Goal: Transaction & Acquisition: Book appointment/travel/reservation

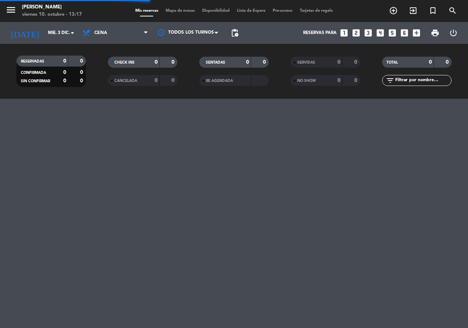
click at [355, 33] on icon "looks_two" at bounding box center [356, 33] width 10 height 10
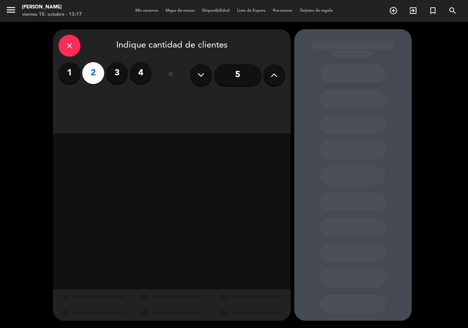
click at [113, 94] on div "close Indique cantidad de clientes 1 2 3 4 ó 5" at bounding box center [172, 81] width 238 height 104
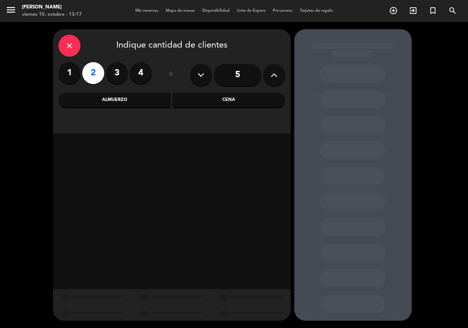
click at [113, 100] on div "Almuerzo" at bounding box center [115, 100] width 113 height 15
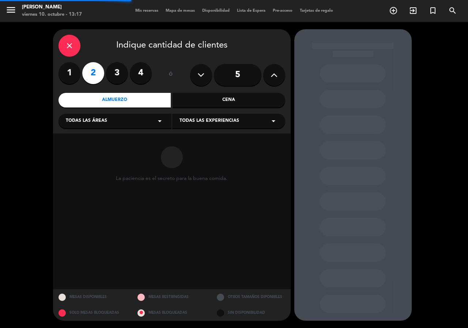
click at [114, 115] on div "Todas las áreas arrow_drop_down" at bounding box center [115, 121] width 113 height 15
click at [100, 181] on div "Salón Principal" at bounding box center [115, 182] width 98 height 7
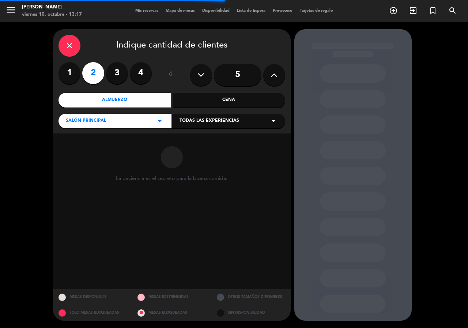
click at [205, 121] on span "Todas las experiencias" at bounding box center [210, 120] width 60 height 7
click at [196, 140] on div "Dining room" at bounding box center [229, 139] width 98 height 7
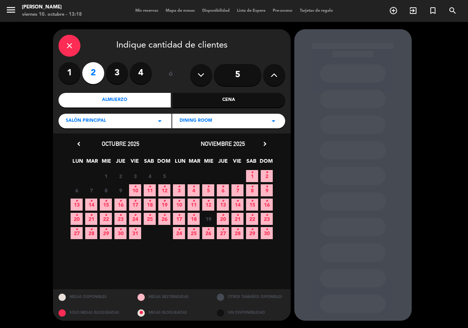
click at [149, 187] on icon "•" at bounding box center [149, 187] width 3 height 12
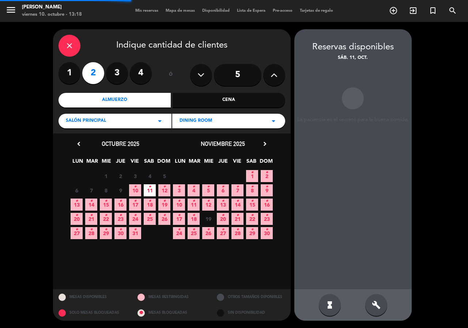
click at [385, 316] on div "hourglass_full build" at bounding box center [352, 304] width 117 height 31
click at [384, 308] on div "build" at bounding box center [376, 305] width 22 height 22
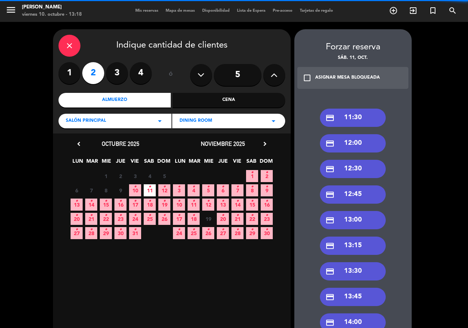
click at [358, 108] on div "credit_card 11:30 credit_card 12:00 credit_card 12:30 credit_card 12:45 credit_…" at bounding box center [352, 331] width 117 height 475
click at [348, 124] on div "credit_card 11:30" at bounding box center [353, 118] width 66 height 18
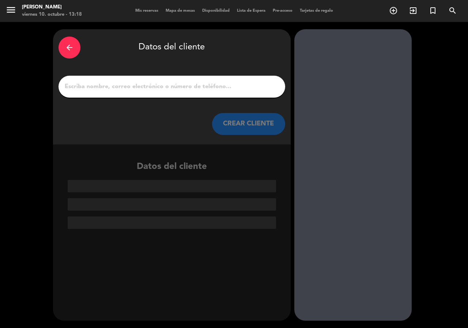
click at [223, 86] on input "1" at bounding box center [172, 87] width 216 height 10
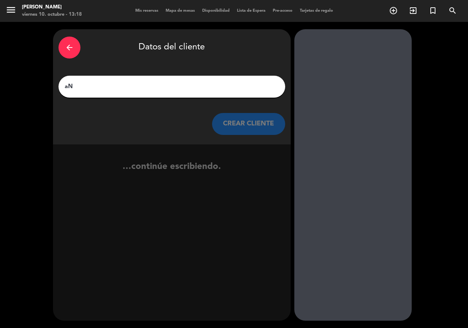
type input "a"
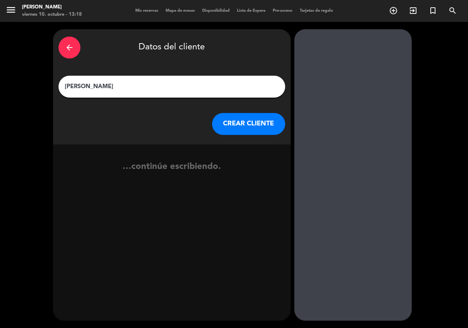
type input "[PERSON_NAME]"
click at [238, 125] on button "CREAR CLIENTE" at bounding box center [248, 124] width 73 height 22
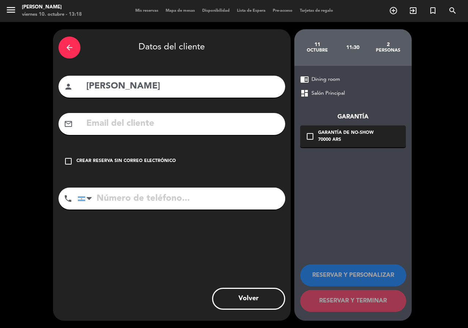
click at [182, 120] on input "text" at bounding box center [183, 123] width 194 height 15
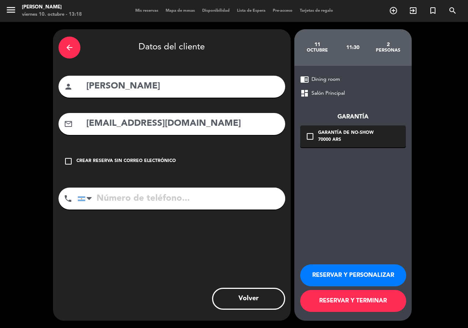
type input "[EMAIL_ADDRESS][DOMAIN_NAME]"
click at [217, 195] on input "tel" at bounding box center [182, 199] width 208 height 22
type input "[PHONE_NUMBER]"
click at [342, 132] on div "Garantía de no-show" at bounding box center [346, 132] width 56 height 7
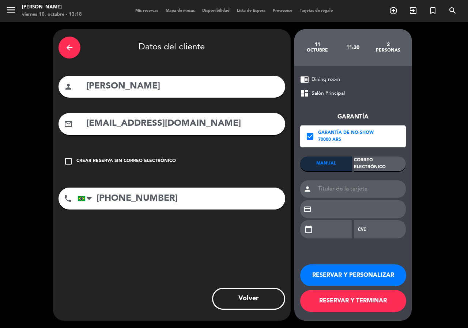
click at [379, 155] on div "Garantía check_box Garantía de no-show 70000 ARS MANUAL Correo Electrónico pers…" at bounding box center [353, 172] width 106 height 148
click at [377, 158] on div "Correo Electrónico" at bounding box center [380, 164] width 52 height 15
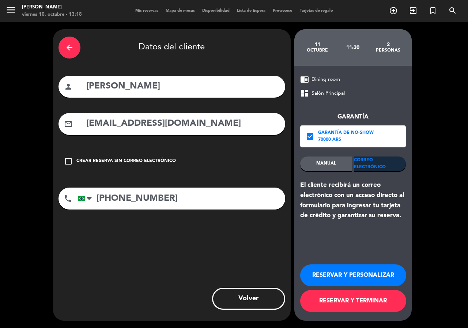
click at [382, 275] on button "RESERVAR Y PERSONALIZAR" at bounding box center [353, 275] width 106 height 22
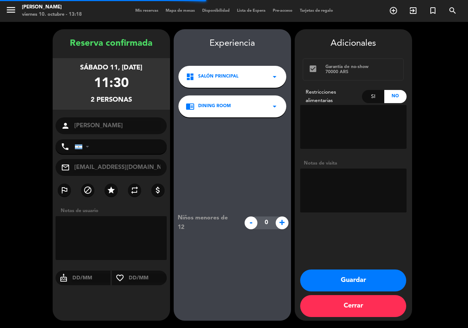
type input "[PHONE_NUMBER]"
click at [358, 199] on textarea at bounding box center [353, 191] width 106 height 44
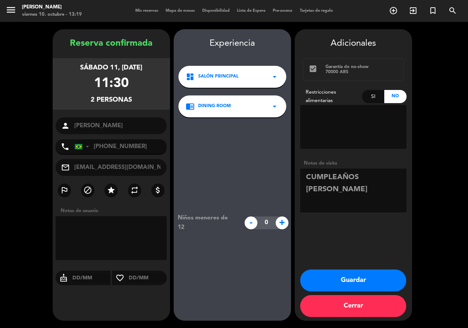
type textarea "CUMPLEAÑOS [PERSON_NAME]"
click at [358, 268] on div "Adicionales check_box Garantía de no-show 70000 ARS Restricciones alimentarias …" at bounding box center [353, 174] width 117 height 291
click at [354, 276] on button "Guardar" at bounding box center [353, 281] width 106 height 22
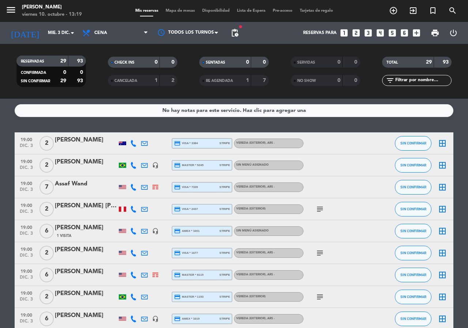
click at [358, 33] on icon "looks_two" at bounding box center [356, 33] width 10 height 10
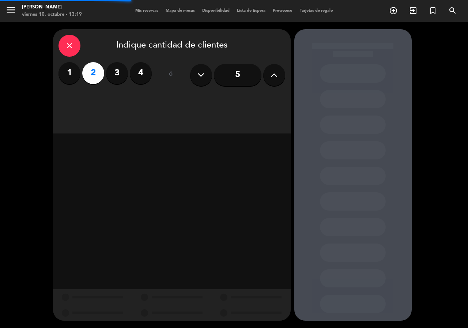
click at [222, 112] on div "close Indique cantidad de clientes 1 2 3 4 ó 5" at bounding box center [172, 81] width 238 height 104
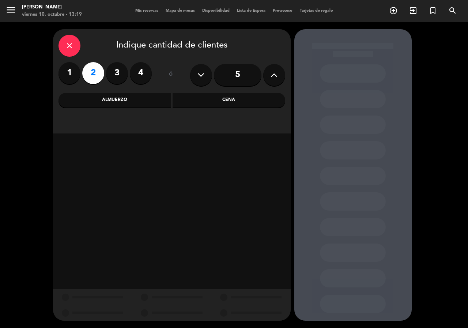
click at [220, 104] on div "Cena" at bounding box center [229, 100] width 113 height 15
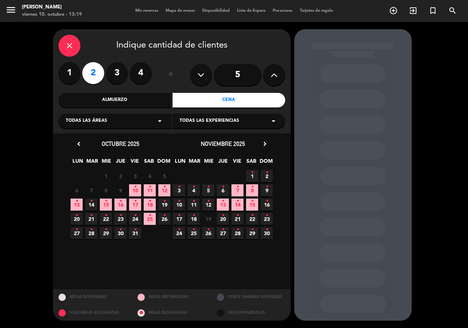
click at [266, 144] on icon "chevron_right" at bounding box center [265, 144] width 8 height 8
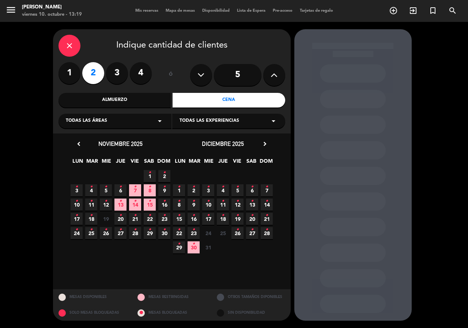
click at [209, 189] on icon "•" at bounding box center [208, 187] width 3 height 12
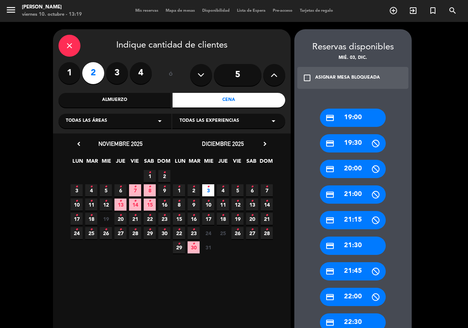
click at [75, 49] on div "close" at bounding box center [70, 46] width 22 height 22
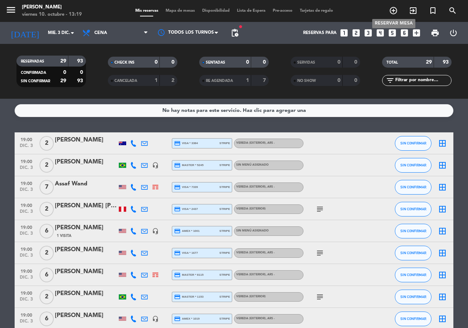
click at [393, 11] on icon "add_circle_outline" at bounding box center [393, 10] width 9 height 9
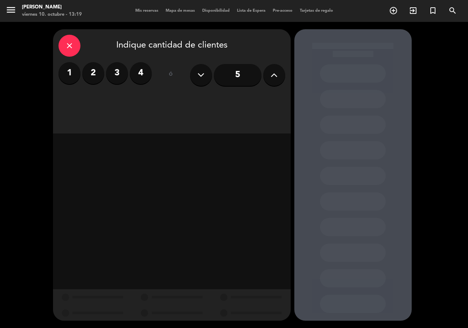
click at [264, 78] on button at bounding box center [274, 75] width 22 height 22
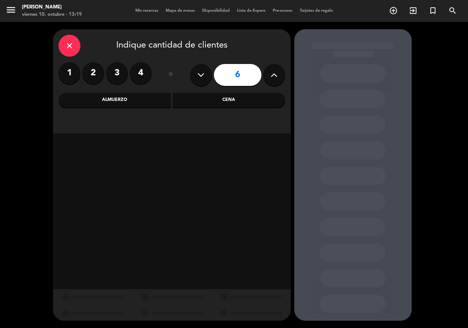
click at [271, 78] on icon at bounding box center [274, 74] width 7 height 11
click at [243, 95] on div "Cena" at bounding box center [229, 100] width 113 height 15
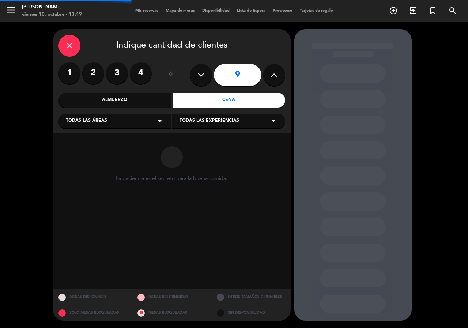
click at [194, 82] on button at bounding box center [201, 75] width 22 height 22
type input "8"
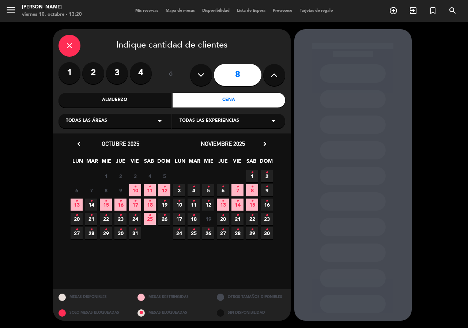
click at [160, 121] on icon "arrow_drop_down" at bounding box center [159, 121] width 9 height 9
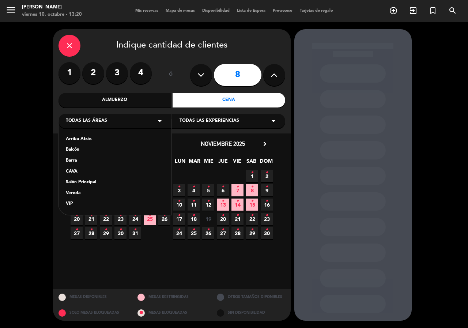
click at [74, 192] on div "Vereda" at bounding box center [115, 193] width 98 height 7
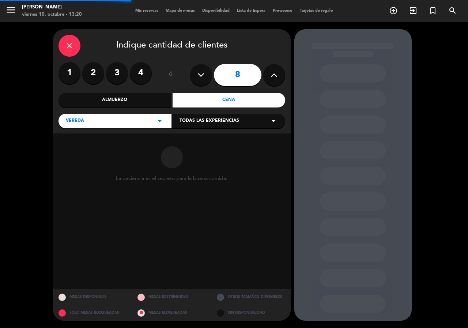
click at [210, 128] on div "Todas las experiencias arrow_drop_down" at bounding box center [228, 121] width 113 height 15
click at [211, 140] on div "Sidewalk (OUTDOORS)" at bounding box center [229, 139] width 98 height 7
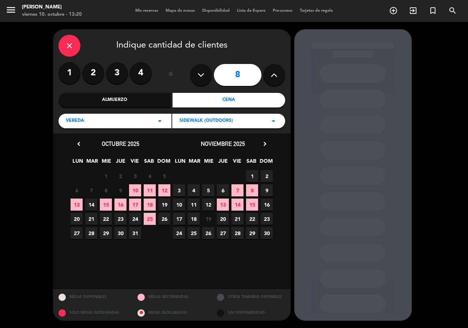
click at [239, 220] on span "21" at bounding box center [237, 219] width 12 height 12
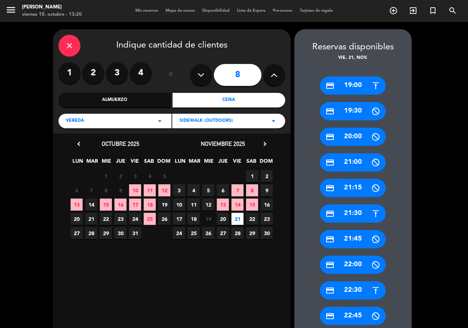
click at [340, 207] on div "credit_card 21:30" at bounding box center [353, 213] width 66 height 18
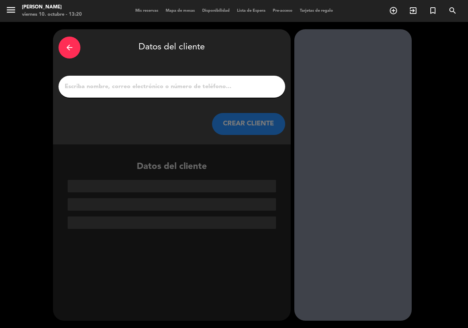
click at [168, 82] on input "1" at bounding box center [172, 87] width 216 height 10
paste input "[PERSON_NAME]"
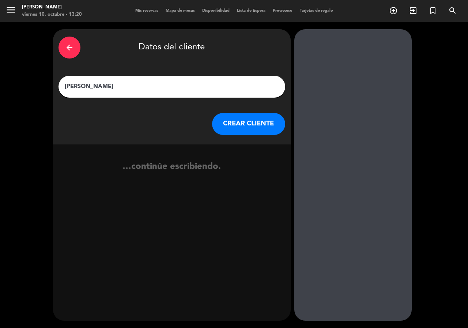
type input "[PERSON_NAME]"
drag, startPoint x: 229, startPoint y: 127, endPoint x: 74, endPoint y: 3, distance: 198.7
click at [229, 127] on button "CREAR CLIENTE" at bounding box center [248, 124] width 73 height 22
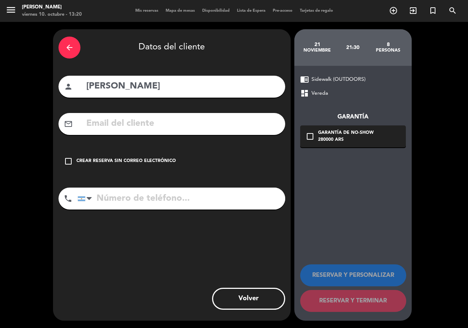
click at [183, 118] on input "text" at bounding box center [183, 123] width 194 height 15
paste input "[PHONE_NUMBER] [EMAIL_ADDRESS][DOMAIN_NAME] Ninguna"
drag, startPoint x: 113, startPoint y: 123, endPoint x: 0, endPoint y: 125, distance: 112.7
click at [0, 125] on div "arrow_back Datos del cliente person [PERSON_NAME] mail_outline [PHONE_NUMBER] […" at bounding box center [234, 175] width 468 height 306
type input "[EMAIL_ADDRESS][DOMAIN_NAME] Ninguna"
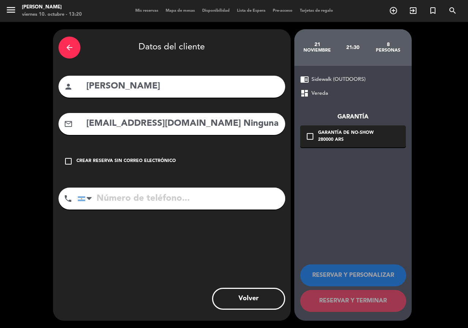
click at [214, 207] on input "tel" at bounding box center [182, 199] width 208 height 22
paste input "[PHONE_NUMBER]"
type input "[PHONE_NUMBER]"
drag, startPoint x: 213, startPoint y: 124, endPoint x: 279, endPoint y: 127, distance: 65.9
click at [277, 127] on input "[EMAIL_ADDRESS][DOMAIN_NAME] Ninguna" at bounding box center [183, 123] width 194 height 15
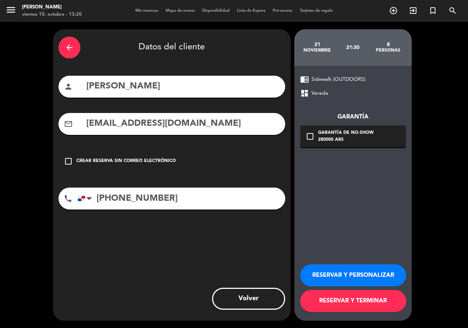
type input "[EMAIL_ADDRESS][DOMAIN_NAME]"
click at [365, 145] on div "check_box_outline_blank Garantía de no-show 280000 ARS" at bounding box center [353, 136] width 106 height 22
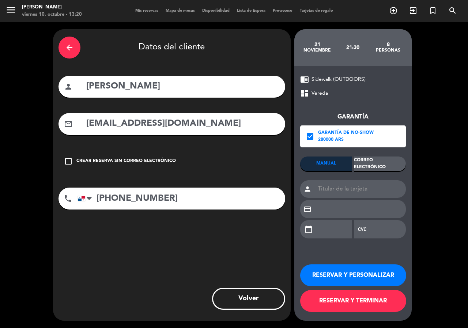
click at [374, 157] on div "Correo Electrónico" at bounding box center [380, 164] width 52 height 15
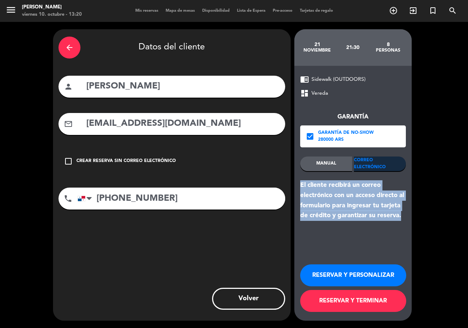
drag, startPoint x: 401, startPoint y: 219, endPoint x: 291, endPoint y: 182, distance: 116.1
click at [297, 185] on div "chrome_reader_mode Sidewalk (OUTDOORS) dashboard Vereda Garantía check_box Gara…" at bounding box center [352, 193] width 117 height 255
copy div "El cliente recibirá un correo electrónico con un acceso directo al formulario p…"
click at [335, 275] on button "RESERVAR Y PERSONALIZAR" at bounding box center [353, 275] width 106 height 22
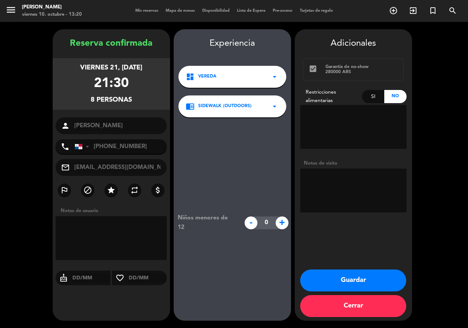
drag, startPoint x: 60, startPoint y: 60, endPoint x: 144, endPoint y: 92, distance: 90.7
click at [144, 92] on div "viernes 21, [DATE] 21:30 8 personas" at bounding box center [111, 84] width 117 height 52
copy div "viernes 21, [DATE] 21:30 8 personas"
click at [323, 198] on textarea at bounding box center [353, 191] width 106 height 44
type textarea "EXTERIOR"
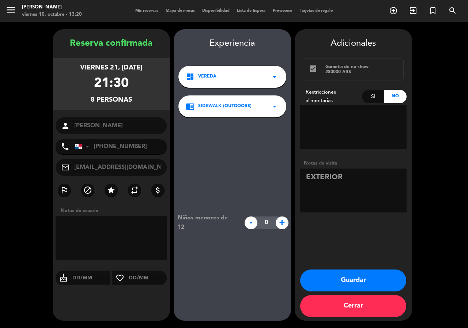
drag, startPoint x: 389, startPoint y: 280, endPoint x: 342, endPoint y: 248, distance: 57.4
click at [389, 280] on button "Guardar" at bounding box center [353, 281] width 106 height 22
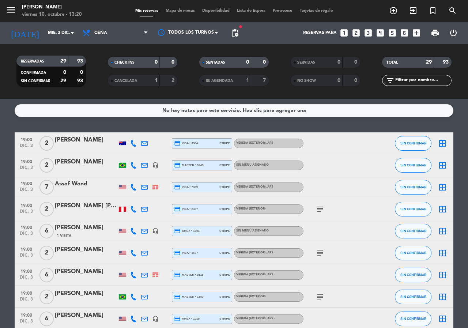
click at [356, 31] on icon "looks_two" at bounding box center [356, 33] width 10 height 10
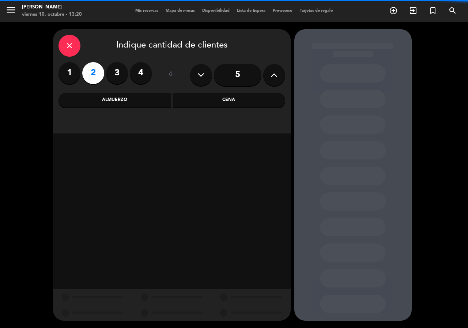
drag, startPoint x: 200, startPoint y: 97, endPoint x: 178, endPoint y: 110, distance: 26.1
click at [199, 97] on div "Cena" at bounding box center [229, 100] width 113 height 15
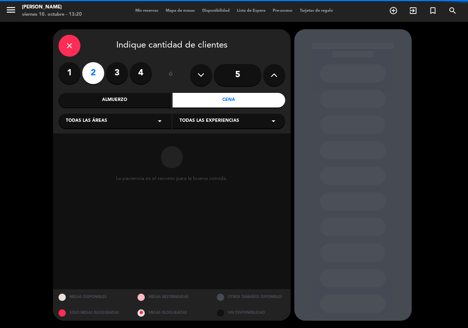
click at [144, 124] on div "Todas las áreas arrow_drop_down" at bounding box center [115, 121] width 113 height 15
click at [98, 180] on div "Salón Principal" at bounding box center [115, 182] width 98 height 7
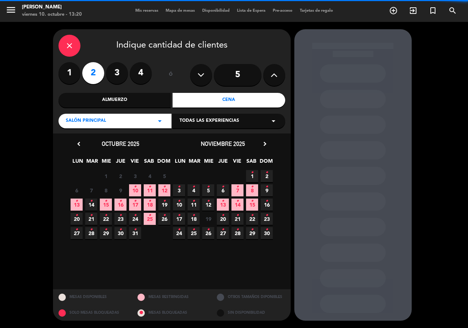
click at [187, 123] on span "Todas las experiencias" at bounding box center [210, 120] width 60 height 7
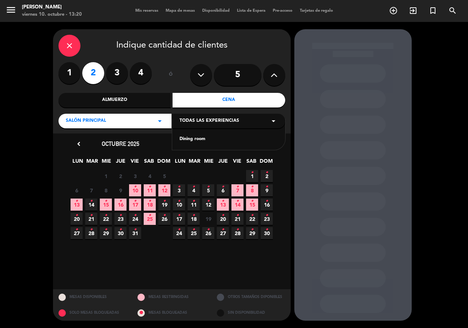
click at [187, 140] on div "Dining room" at bounding box center [229, 139] width 98 height 7
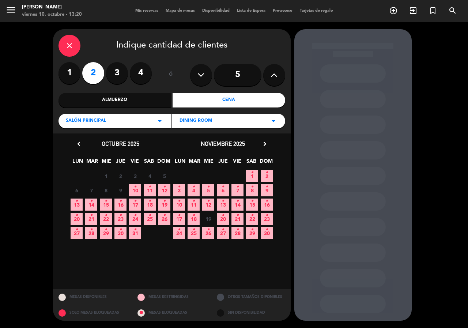
click at [91, 234] on icon "•" at bounding box center [91, 230] width 3 height 12
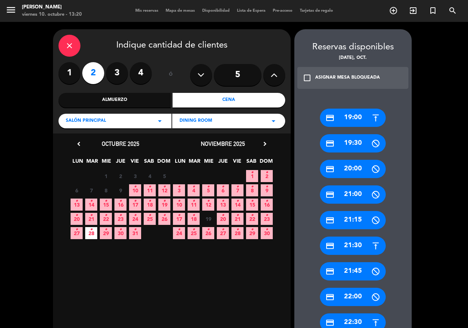
click at [358, 250] on div "credit_card 21:30" at bounding box center [353, 246] width 66 height 18
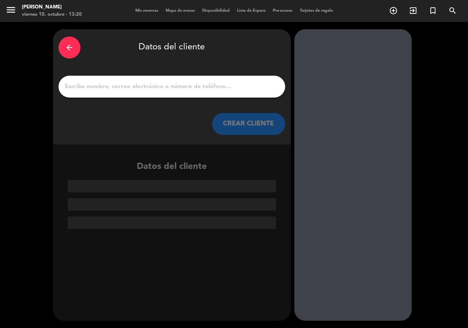
click at [192, 89] on input "1" at bounding box center [172, 87] width 216 height 10
paste input "[PERSON_NAME]"
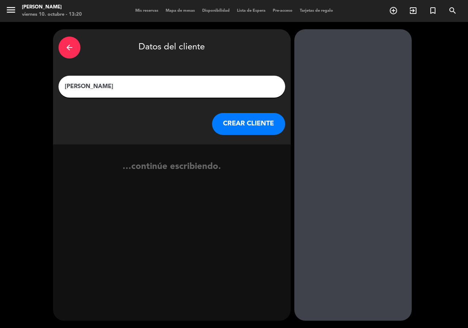
type input "[PERSON_NAME]"
click at [222, 120] on button "CREAR CLIENTE" at bounding box center [248, 124] width 73 height 22
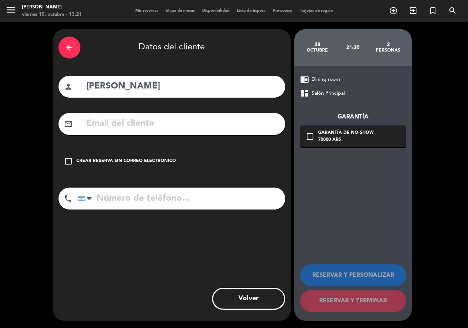
click at [207, 125] on input "text" at bounding box center [183, 123] width 194 height 15
paste input "[EMAIL_ADDRESS][DOMAIN_NAME]"
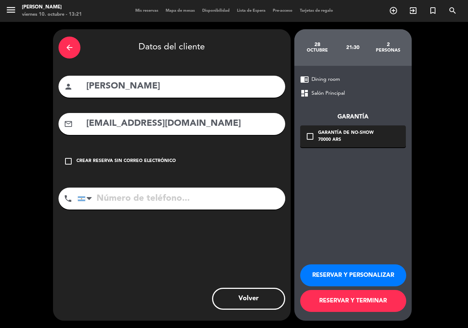
type input "[EMAIL_ADDRESS][DOMAIN_NAME]"
drag, startPoint x: 190, startPoint y: 193, endPoint x: 329, endPoint y: 165, distance: 141.9
click at [191, 193] on input "tel" at bounding box center [182, 199] width 208 height 22
paste input "[PHONE_NUMBER]"
type input "[PHONE_NUMBER]"
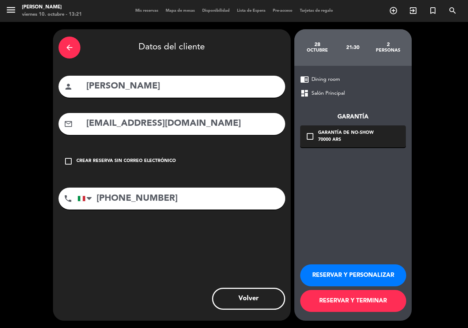
click at [385, 128] on div "check_box_outline_blank Garantía de no-show 70000 ARS" at bounding box center [353, 136] width 106 height 22
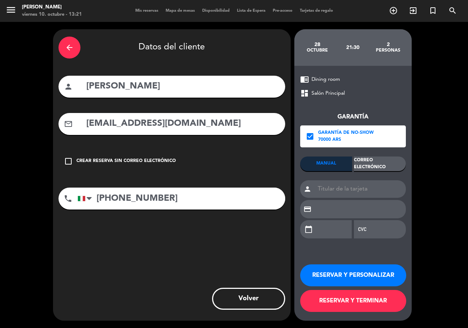
click at [387, 164] on div "Correo Electrónico" at bounding box center [380, 164] width 52 height 15
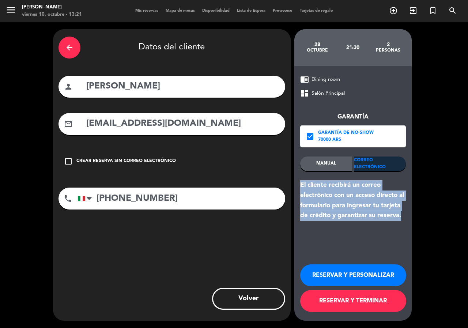
drag, startPoint x: 394, startPoint y: 214, endPoint x: 299, endPoint y: 185, distance: 99.4
click at [299, 185] on div "chrome_reader_mode Dining room dashboard Salón Principal Garantía check_box Gar…" at bounding box center [352, 193] width 117 height 255
copy div "El cliente recibirá un correo electrónico con un acceso directo al formulario p…"
drag, startPoint x: 335, startPoint y: 277, endPoint x: 221, endPoint y: 132, distance: 184.9
click at [335, 277] on button "RESERVAR Y PERSONALIZAR" at bounding box center [353, 275] width 106 height 22
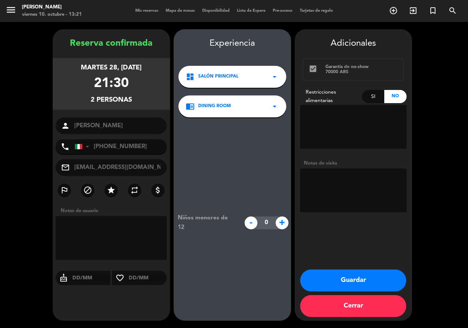
drag, startPoint x: 68, startPoint y: 61, endPoint x: 166, endPoint y: 115, distance: 111.5
click at [150, 106] on div "martes 28, [DATE] 21:30 2 personas" at bounding box center [111, 84] width 117 height 52
copy div "martes 28, [DATE] 21:30 2 personas"
click at [332, 267] on div "Adicionales check_box Garantía de no-show 70000 ARS Restricciones alimentarias …" at bounding box center [353, 174] width 117 height 291
click at [335, 273] on button "Guardar" at bounding box center [353, 281] width 106 height 22
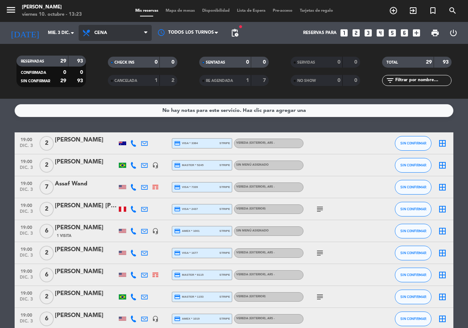
click at [96, 34] on span "Cena" at bounding box center [100, 32] width 13 height 5
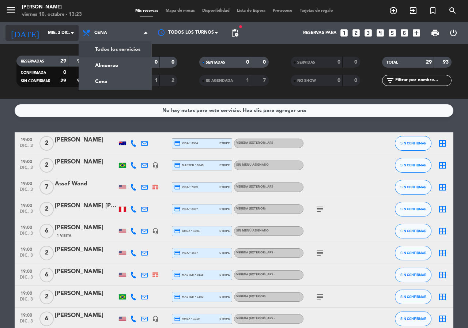
drag, startPoint x: 98, startPoint y: 52, endPoint x: 40, endPoint y: 29, distance: 62.4
click at [99, 52] on div "menu [PERSON_NAME] 10. octubre - 13:23 Mis reservas Mapa de mesas Disponibilida…" at bounding box center [234, 49] width 468 height 99
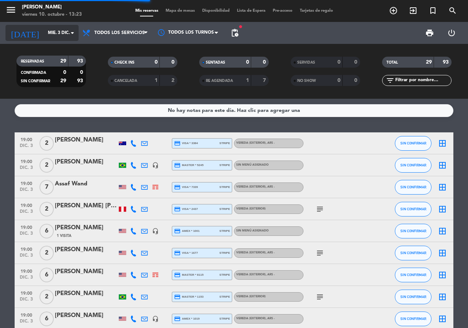
click at [45, 30] on input "mié. 3 dic." at bounding box center [73, 33] width 58 height 12
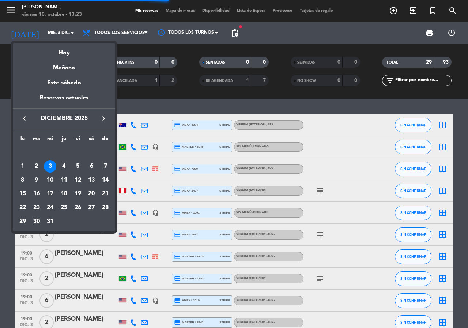
click at [54, 48] on div "Hoy" at bounding box center [64, 50] width 102 height 15
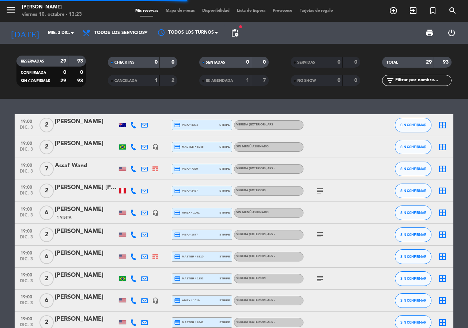
type input "vie. [DATE]"
